Goal: Information Seeking & Learning: Find specific fact

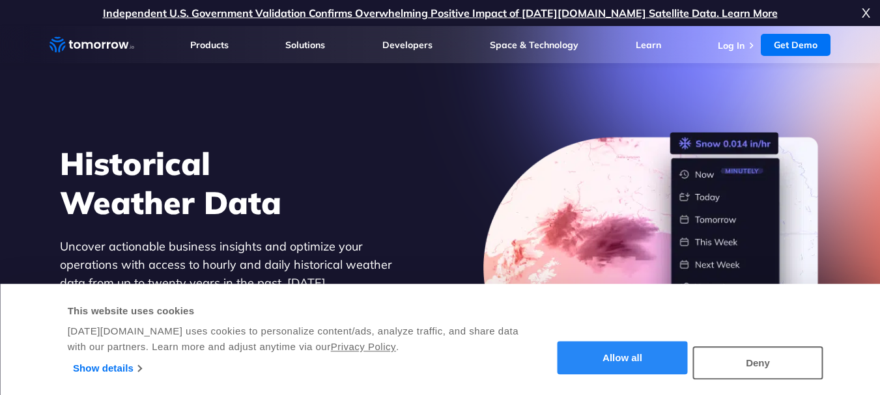
click at [596, 359] on button "Allow all" at bounding box center [622, 358] width 130 height 33
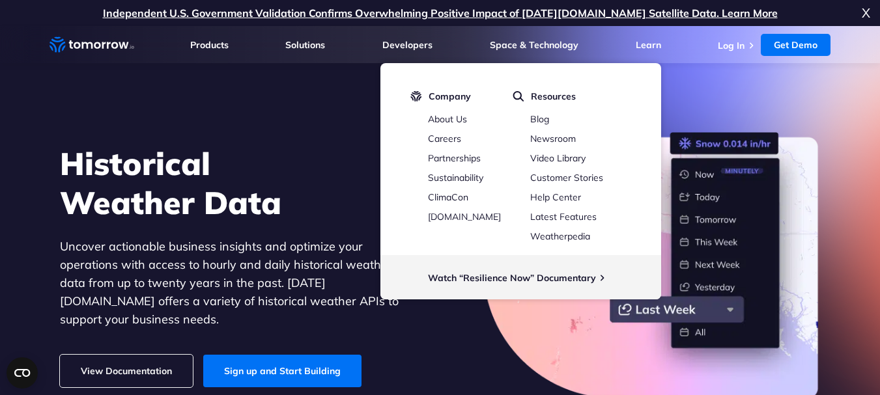
click at [865, 13] on span "X" at bounding box center [865, 13] width 8 height 26
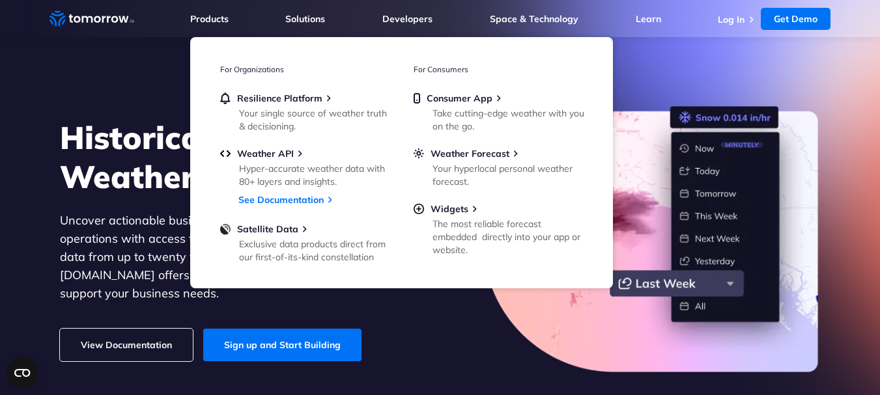
click at [94, 206] on div "Historical Weather Data Uncover actionable business insights and optimize your …" at bounding box center [239, 240] width 358 height 244
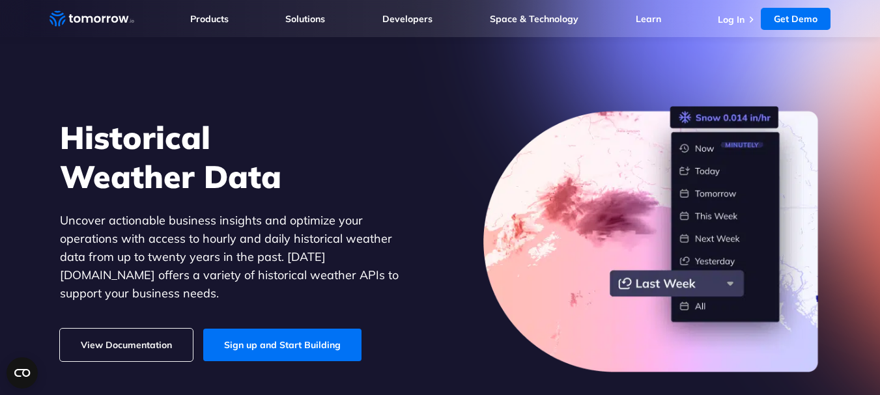
scroll to position [65, 0]
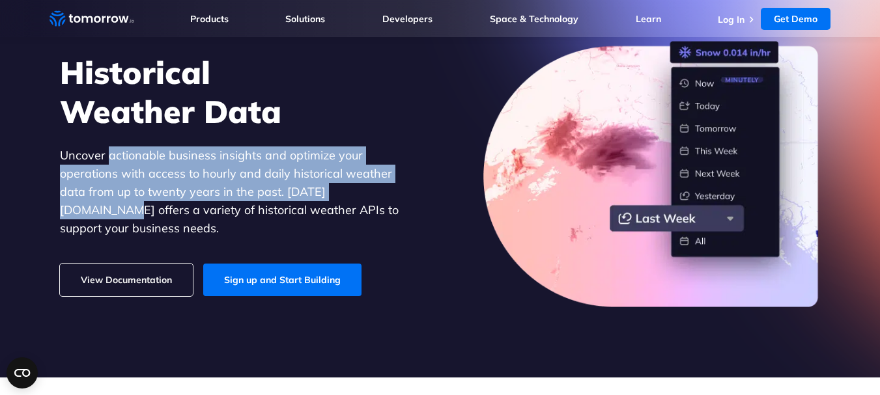
drag, startPoint x: 106, startPoint y: 169, endPoint x: 352, endPoint y: 206, distance: 248.3
click at [352, 206] on p "Uncover actionable business insights and optimize your operations with access t…" at bounding box center [239, 191] width 358 height 91
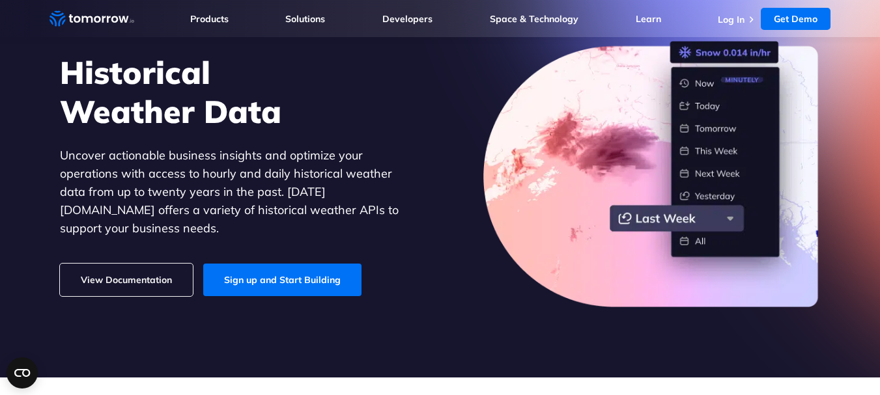
click at [383, 203] on p "Uncover actionable business insights and optimize your operations with access t…" at bounding box center [239, 191] width 358 height 91
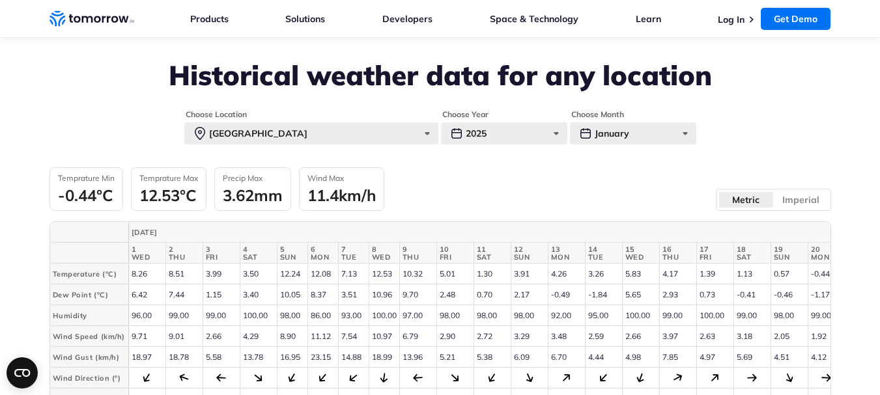
scroll to position [2865, 0]
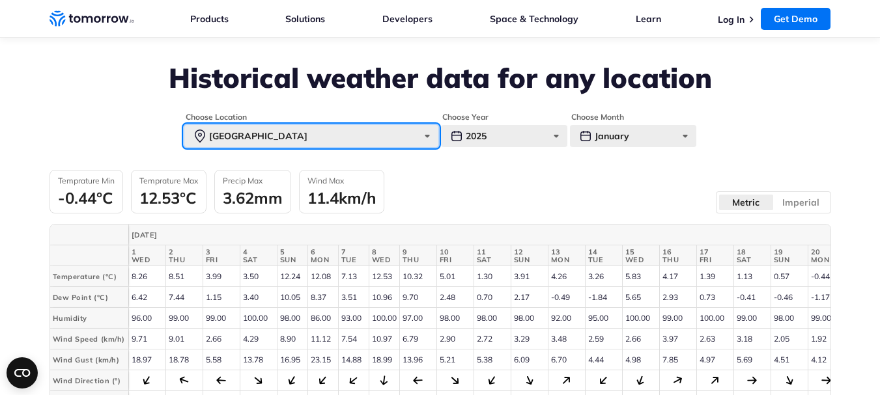
click at [374, 135] on div "[GEOGRAPHIC_DATA]" at bounding box center [311, 136] width 254 height 22
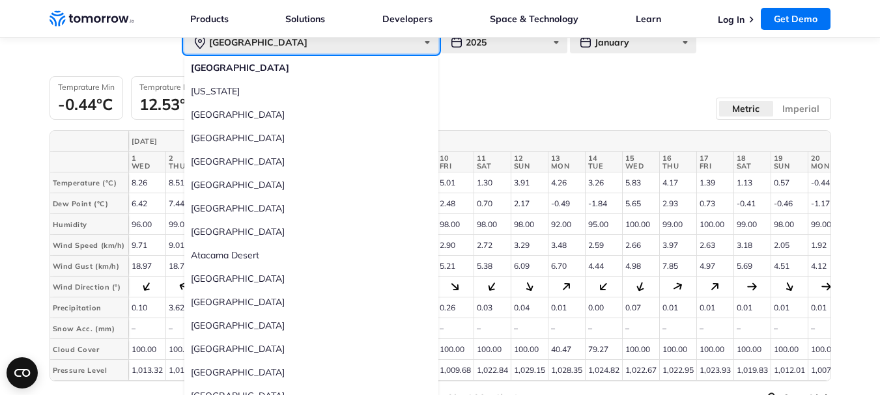
scroll to position [2996, 0]
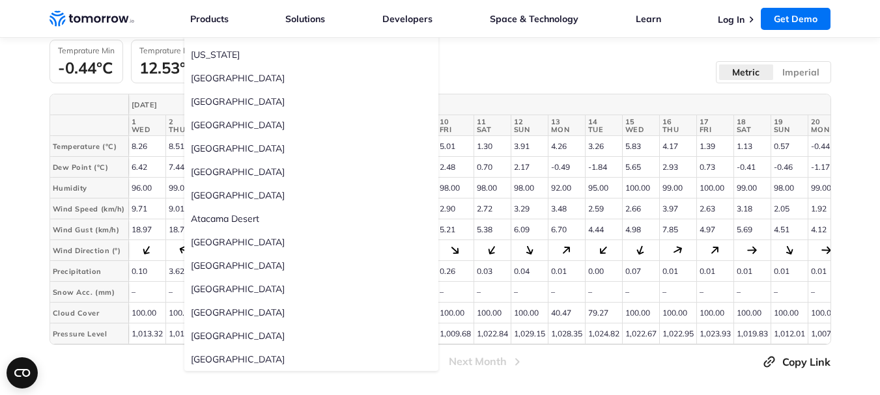
click at [201, 290] on label "[GEOGRAPHIC_DATA]" at bounding box center [311, 288] width 254 height 23
click at [0, 0] on input "[GEOGRAPHIC_DATA]" at bounding box center [0, 0] width 0 height 0
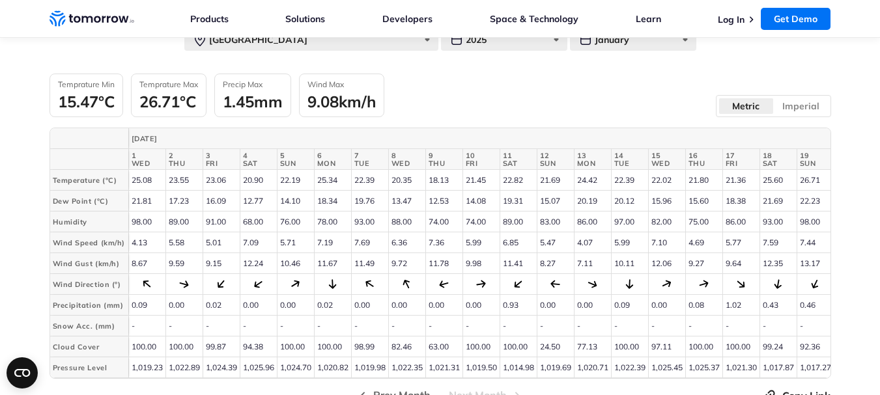
scroll to position [2931, 0]
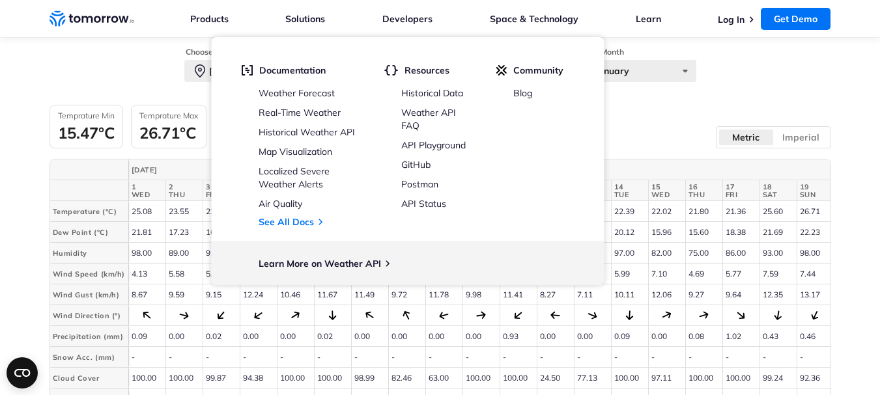
click at [671, 118] on div "Temprature Min 15.47°C Temprature Max 26.71°C Precip Max 1.45mm Wind Max 9.08km…" at bounding box center [439, 127] width 781 height 44
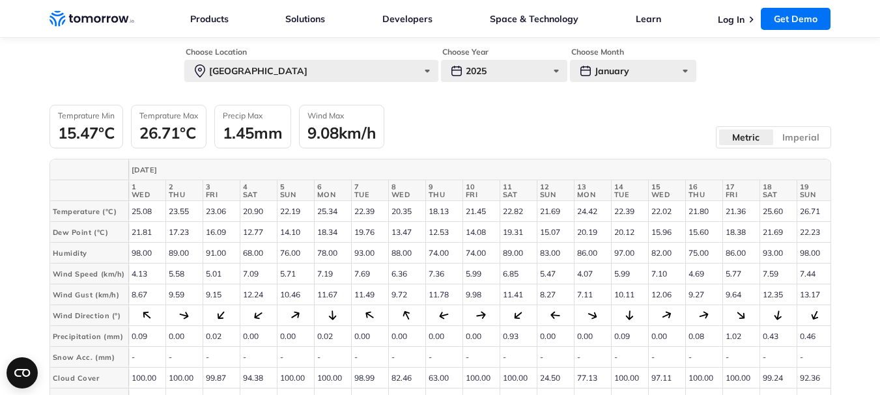
click at [671, 118] on div "Temprature Min 15.47°C Temprature Max 26.71°C Precip Max 1.45mm Wind Max 9.08km…" at bounding box center [439, 127] width 781 height 44
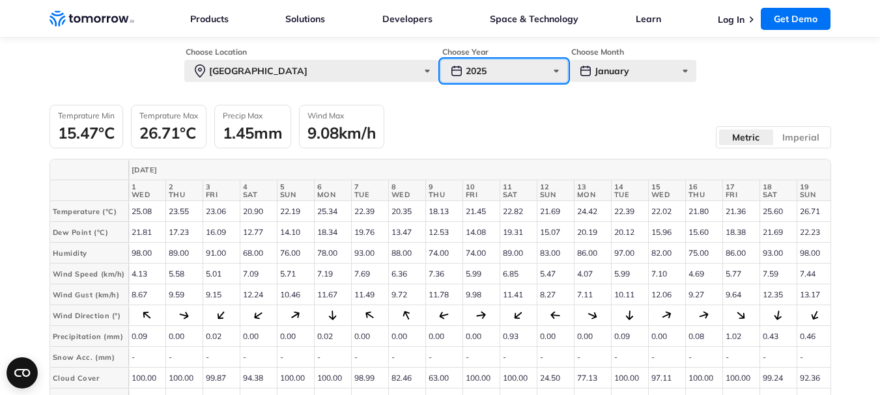
click at [534, 75] on div "2025" at bounding box center [504, 71] width 126 height 22
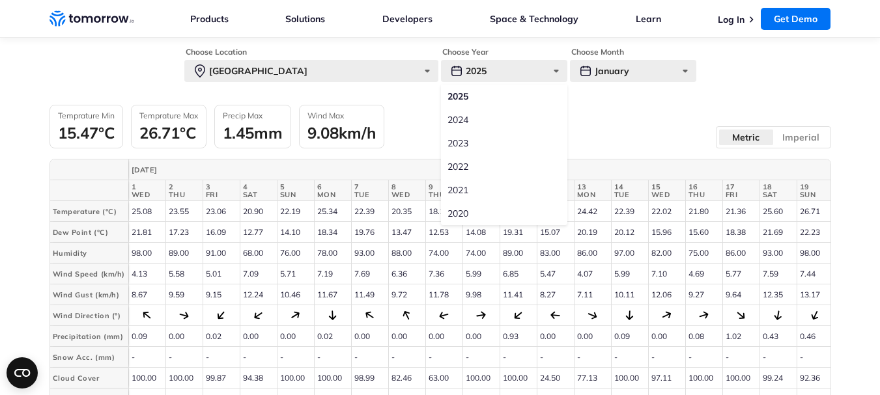
click at [495, 214] on label "2020" at bounding box center [504, 213] width 126 height 23
click at [0, 0] on input "2020" at bounding box center [0, 0] width 0 height 0
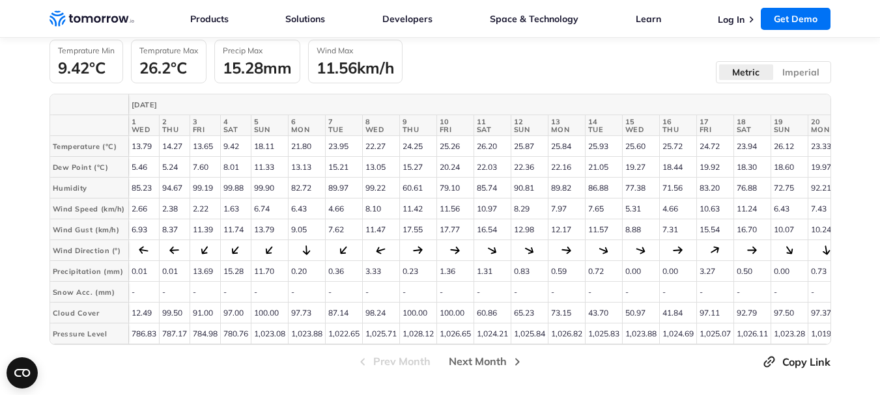
click at [100, 300] on th "Snow Acc. (mm)" at bounding box center [89, 292] width 78 height 21
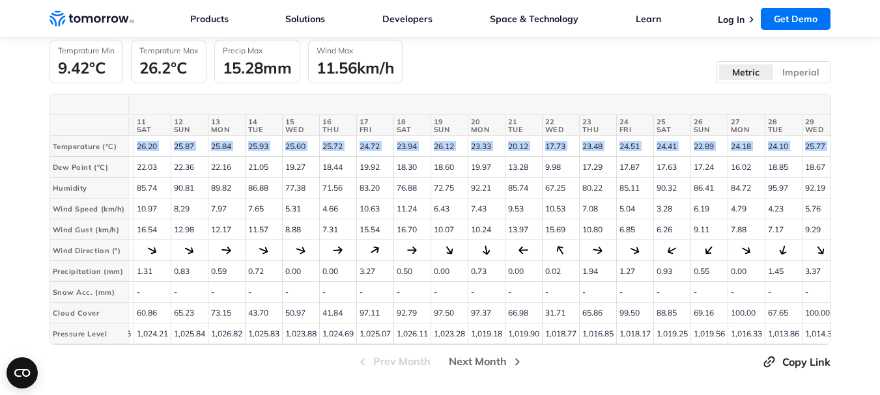
scroll to position [0, 437]
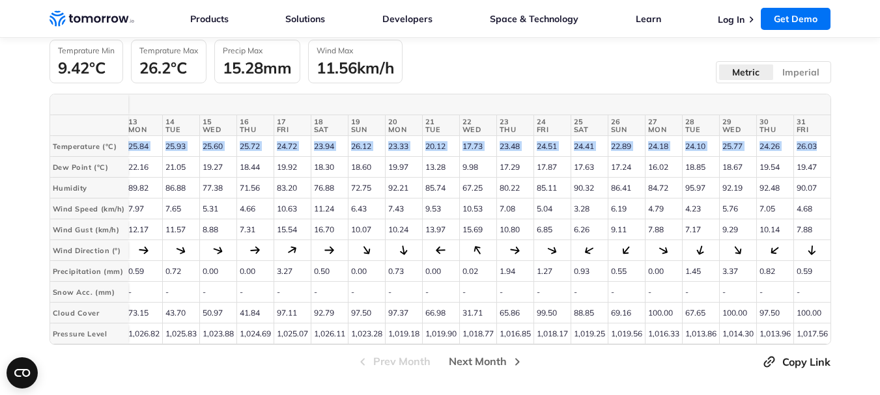
drag, startPoint x: 149, startPoint y: 150, endPoint x: 818, endPoint y: 143, distance: 668.7
click at [818, 143] on tr "Temperature (°C) 13.79 14.27 13.65 9.42 18.11 21.80 23.95 22.27 24.25 25.26 26.…" at bounding box center [229, 146] width 1203 height 21
